Goal: Find specific page/section: Find specific page/section

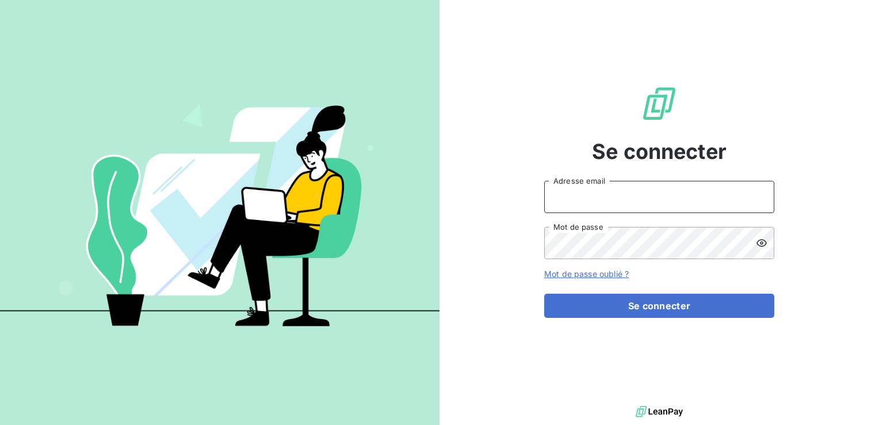
click at [585, 185] on input "Adresse email" at bounding box center [660, 197] width 230 height 32
type input "[EMAIL_ADDRESS][DOMAIN_NAME]"
click at [545, 294] on button "Se connecter" at bounding box center [660, 306] width 230 height 24
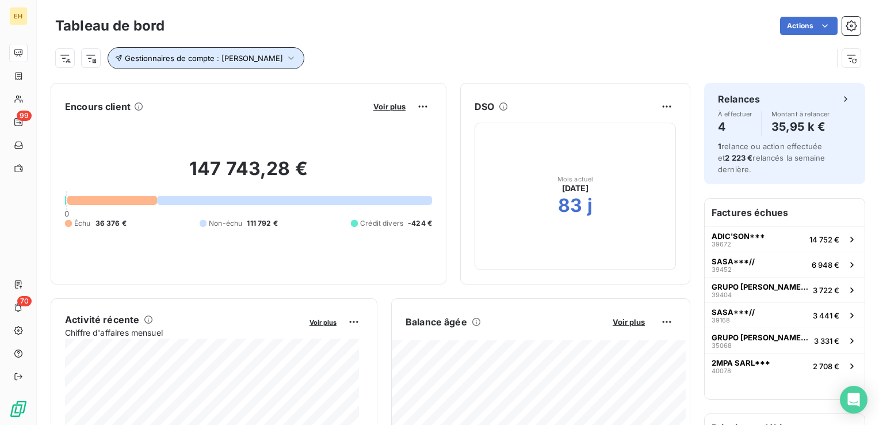
click at [267, 58] on span "Gestionnaires de compte : [PERSON_NAME]" at bounding box center [204, 58] width 158 height 9
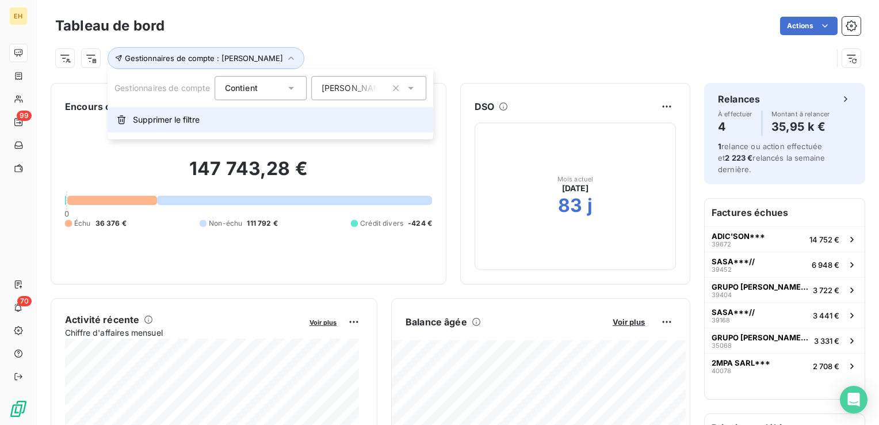
click at [173, 120] on span "Supprimer le filtre" at bounding box center [166, 120] width 67 height 12
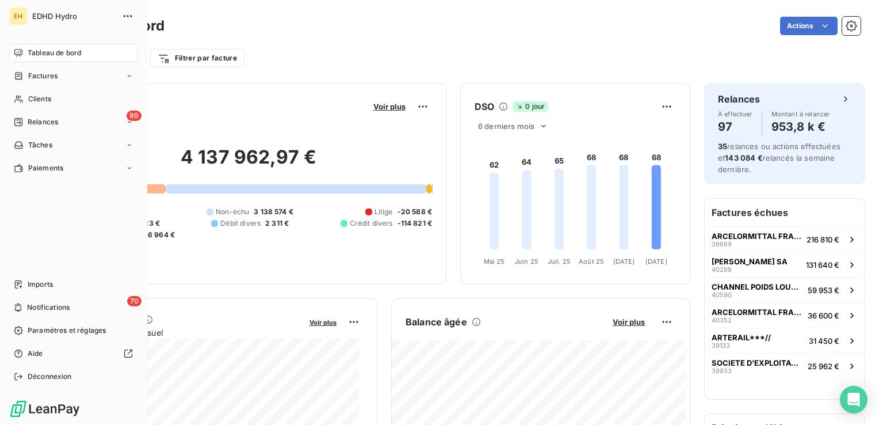
click at [33, 99] on span "Clients" at bounding box center [39, 99] width 23 height 10
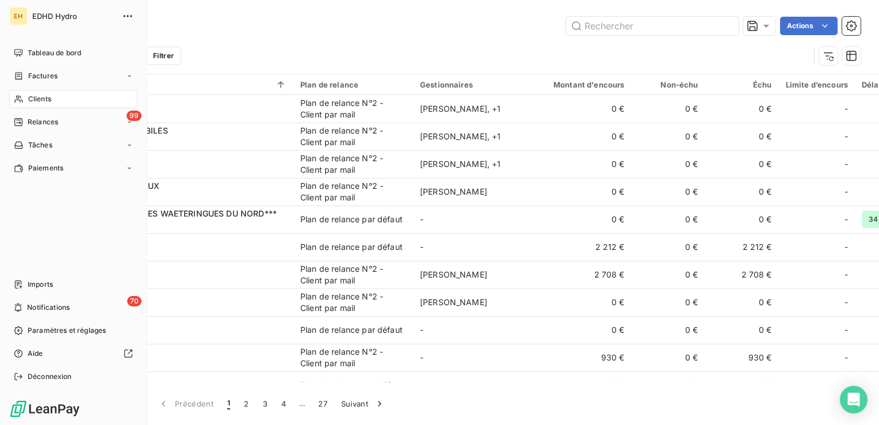
click at [47, 96] on span "Clients" at bounding box center [39, 99] width 23 height 10
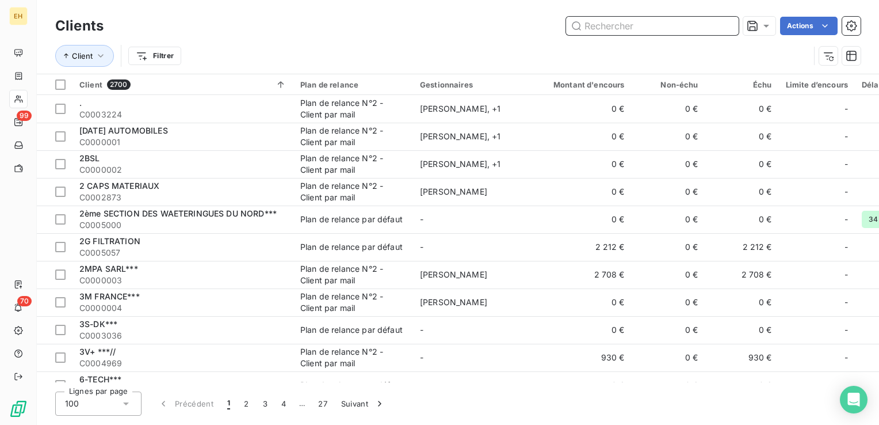
click at [591, 25] on input "text" at bounding box center [652, 26] width 173 height 18
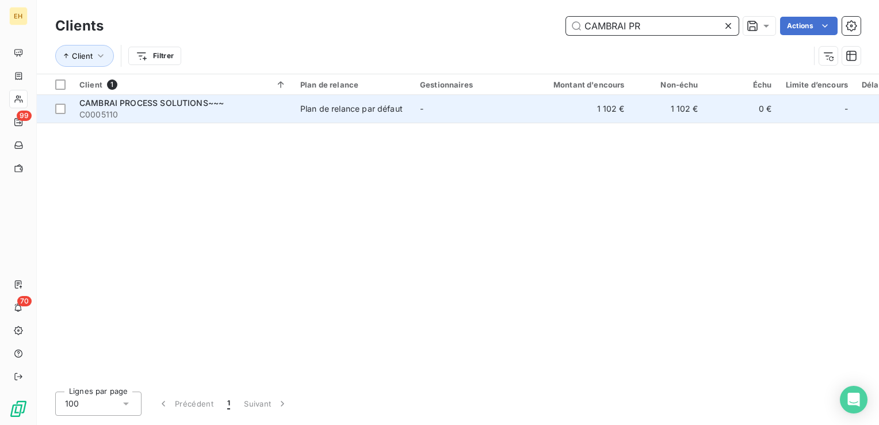
type input "CAMBRAI PR"
click at [217, 113] on span "C0005110" at bounding box center [182, 115] width 207 height 12
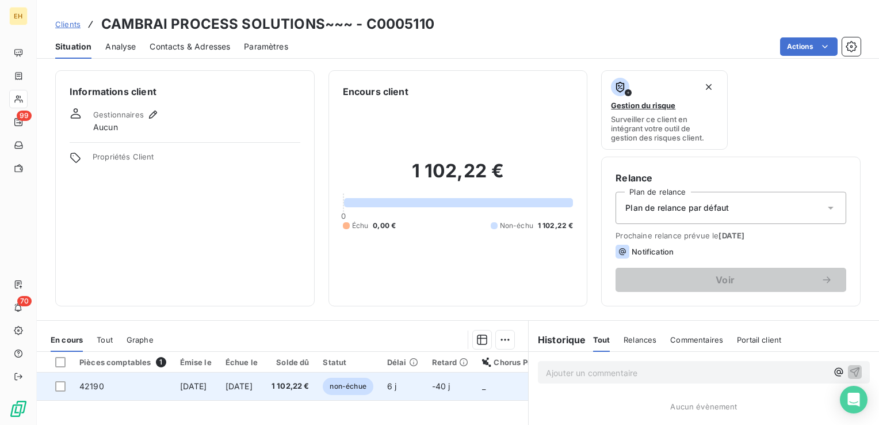
click at [310, 384] on span "1 102,22 €" at bounding box center [291, 386] width 38 height 12
